Goal: Information Seeking & Learning: Find specific fact

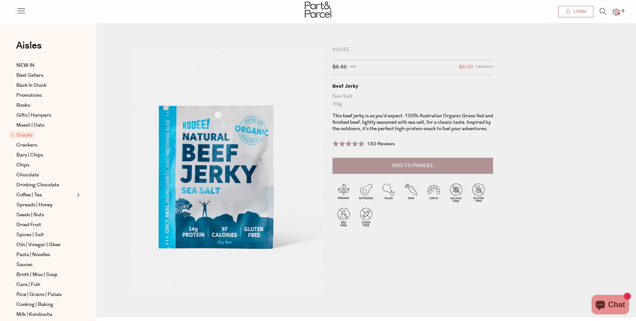
click at [578, 14] on span "Login" at bounding box center [579, 11] width 14 height 5
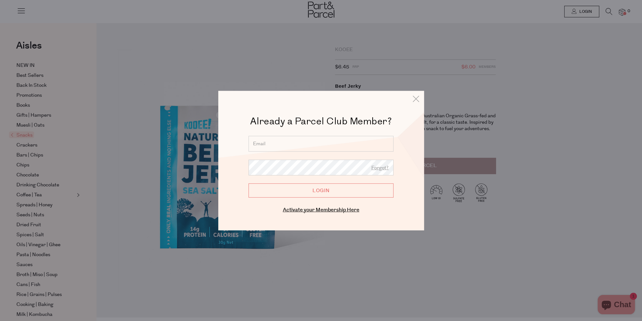
click at [280, 141] on input "email" at bounding box center [320, 144] width 145 height 16
type input "cperfili@hotmail.com"
click at [319, 193] on input "Login" at bounding box center [320, 190] width 145 height 14
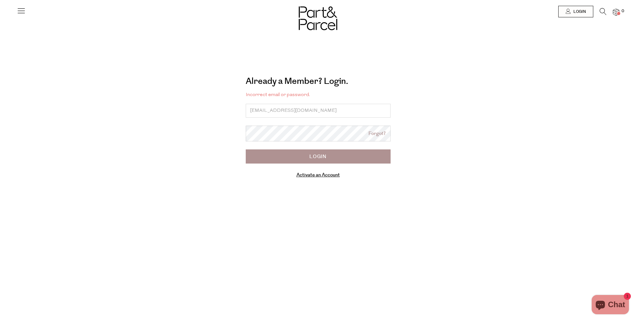
type input "[EMAIL_ADDRESS][DOMAIN_NAME]"
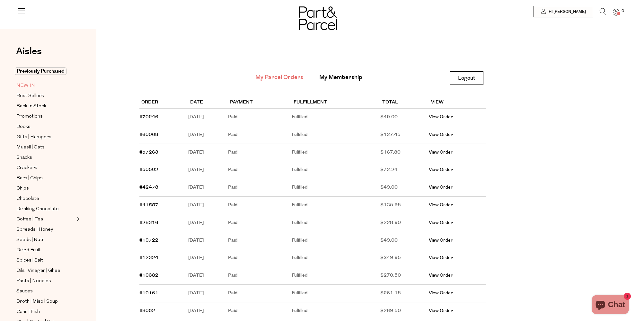
click at [21, 84] on span "NEW IN" at bounding box center [25, 86] width 19 height 8
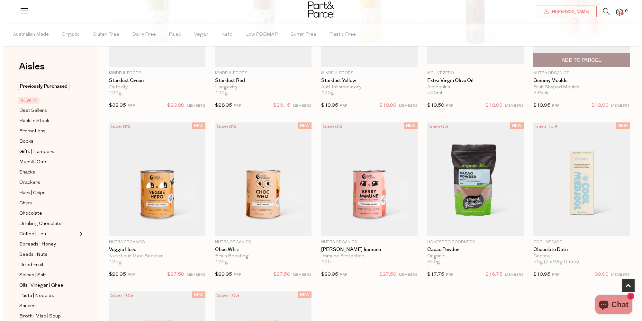
scroll to position [34, 0]
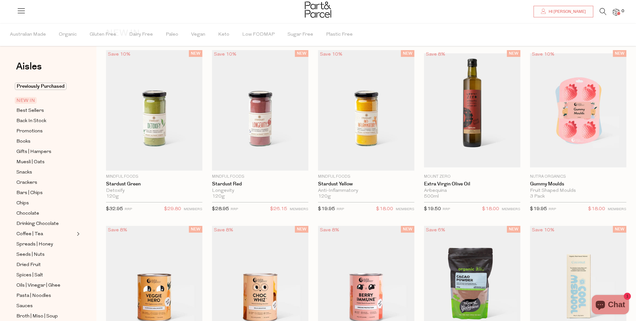
click at [604, 12] on icon at bounding box center [603, 11] width 7 height 7
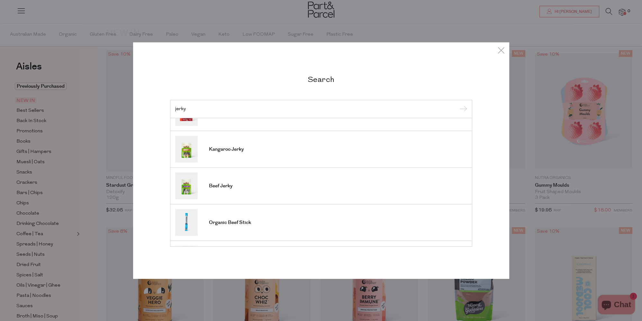
scroll to position [217, 0]
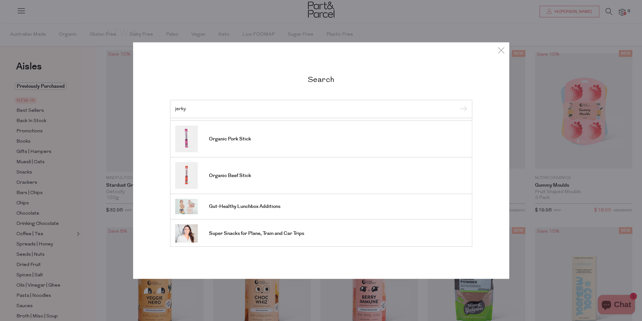
drag, startPoint x: 198, startPoint y: 111, endPoint x: 138, endPoint y: 110, distance: 59.1
click at [175, 110] on input "jerky" at bounding box center [321, 108] width 292 height 5
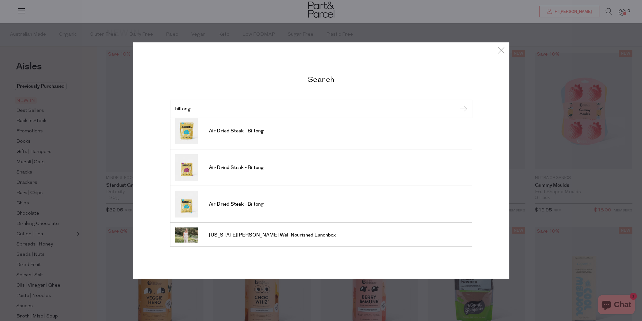
scroll to position [42, 0]
click at [499, 52] on icon at bounding box center [501, 49] width 10 height 9
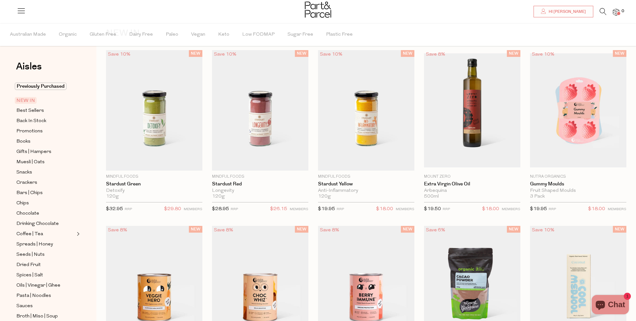
click at [606, 13] on icon at bounding box center [603, 11] width 7 height 7
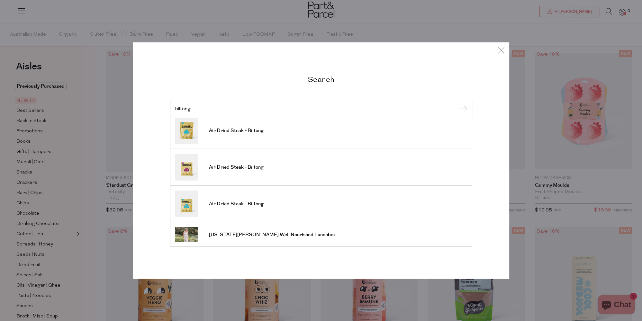
drag, startPoint x: 222, startPoint y: 110, endPoint x: 141, endPoint y: 102, distance: 81.1
click at [175, 106] on input "biltong" at bounding box center [321, 108] width 292 height 5
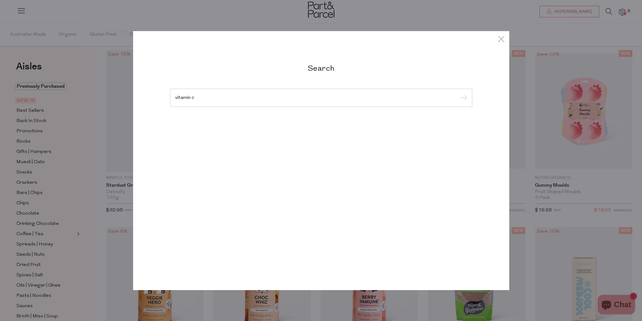
type input "vitamin c"
click at [457, 93] on input "submit" at bounding box center [462, 98] width 10 height 10
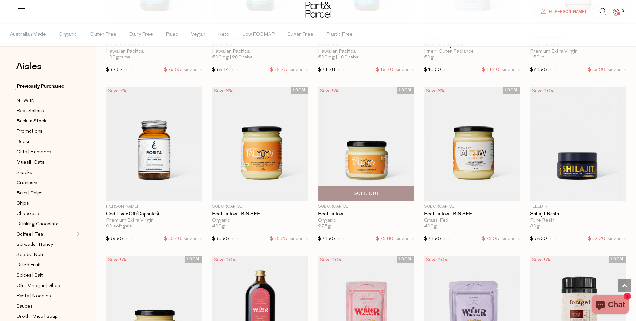
scroll to position [1459, 0]
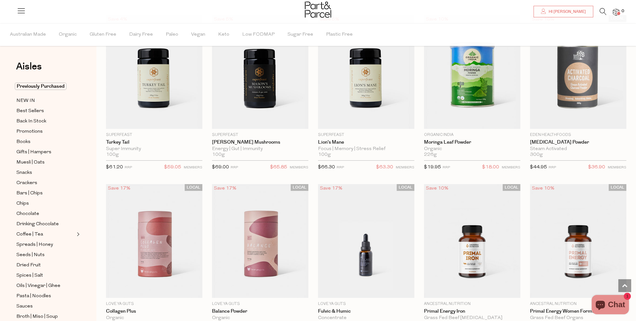
scroll to position [2409, 0]
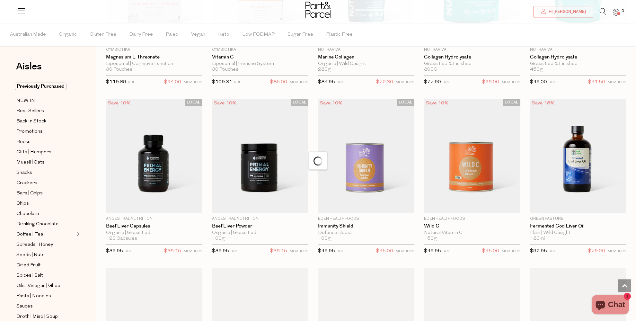
scroll to position [3224, 0]
